Goal: Navigation & Orientation: Find specific page/section

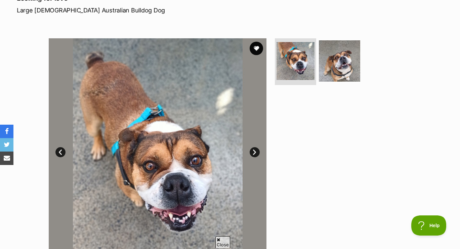
click at [255, 152] on link "Next" at bounding box center [255, 152] width 10 height 10
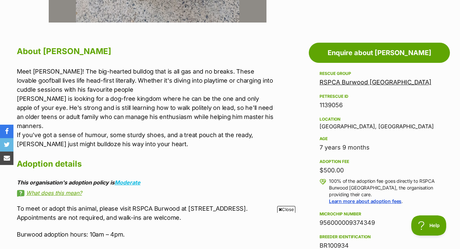
scroll to position [343, 0]
